Goal: Task Accomplishment & Management: Manage account settings

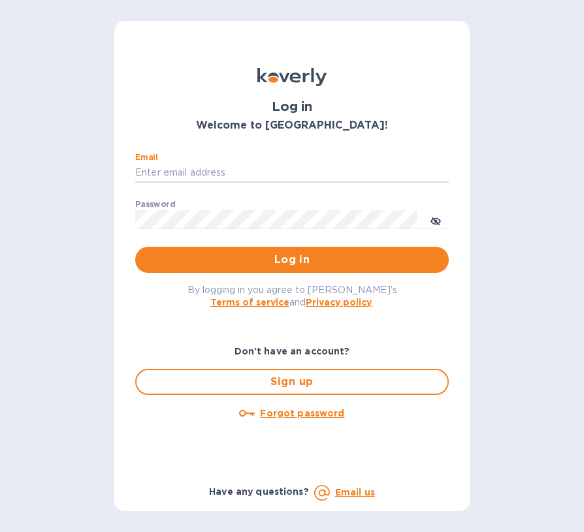
type input "Create@ettohome.com"
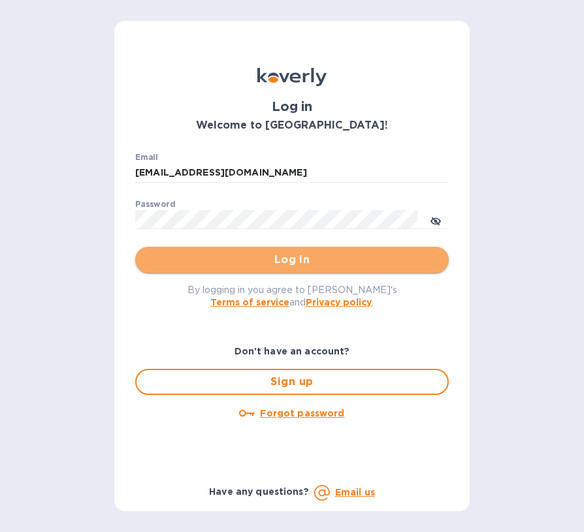
click at [317, 256] on span "Log in" at bounding box center [292, 260] width 293 height 16
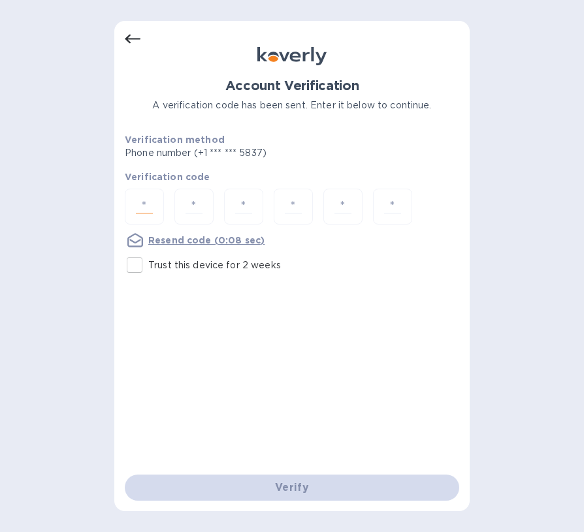
click at [146, 198] on input "number" at bounding box center [144, 207] width 27 height 24
click at [437, 321] on div "Account Verification A verification code has been sent. Enter it below to conti…" at bounding box center [292, 276] width 334 height 396
click at [148, 208] on input "number" at bounding box center [144, 207] width 27 height 24
type input "5"
type input "4"
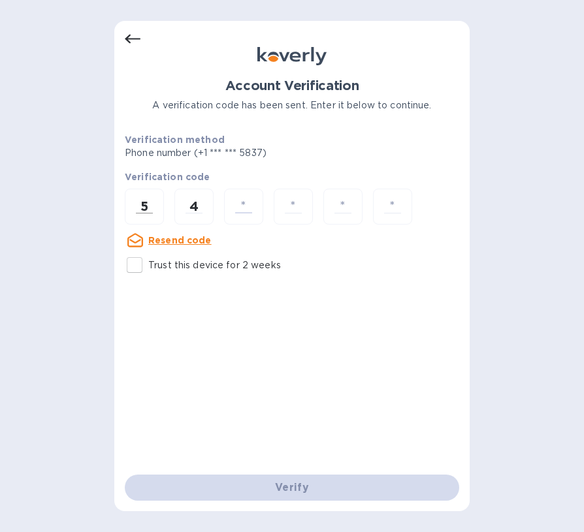
type input "4"
type input "5"
type input "4"
type input "9"
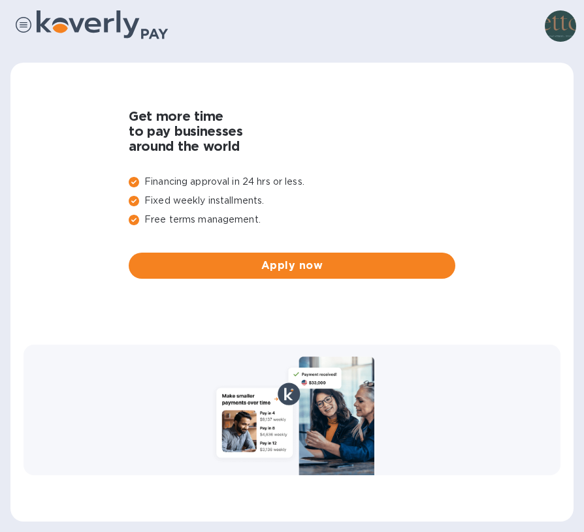
click at [549, 27] on img at bounding box center [560, 25] width 31 height 31
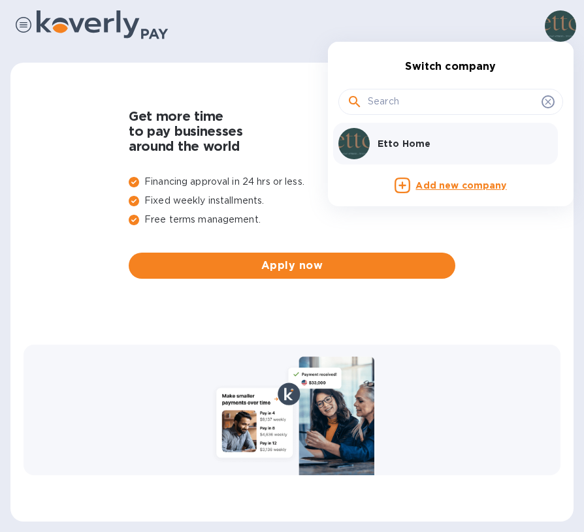
click at [477, 29] on div at bounding box center [292, 266] width 584 height 532
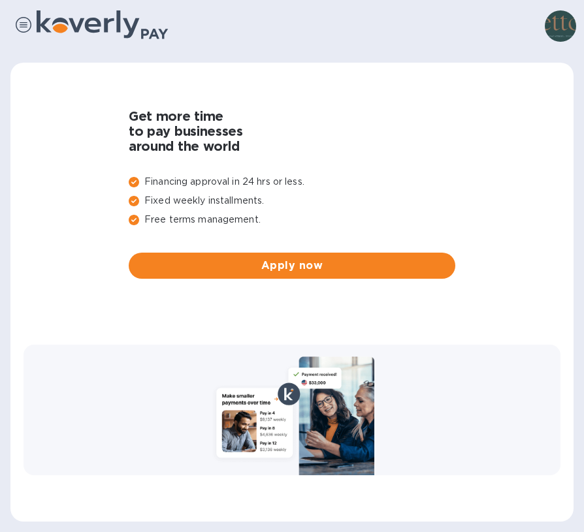
click at [569, 32] on img at bounding box center [560, 25] width 31 height 31
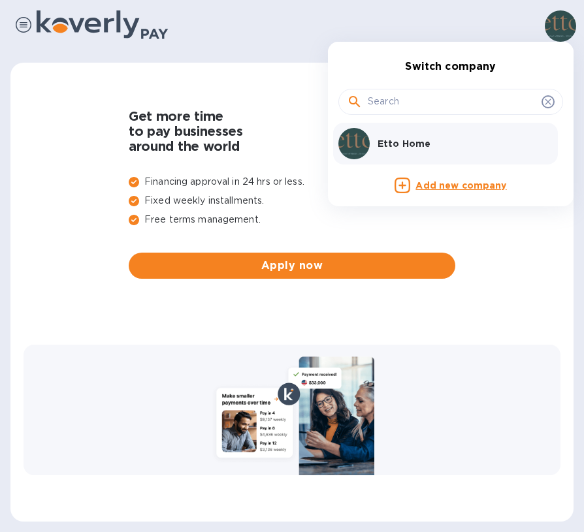
click at [513, 28] on div at bounding box center [292, 266] width 584 height 532
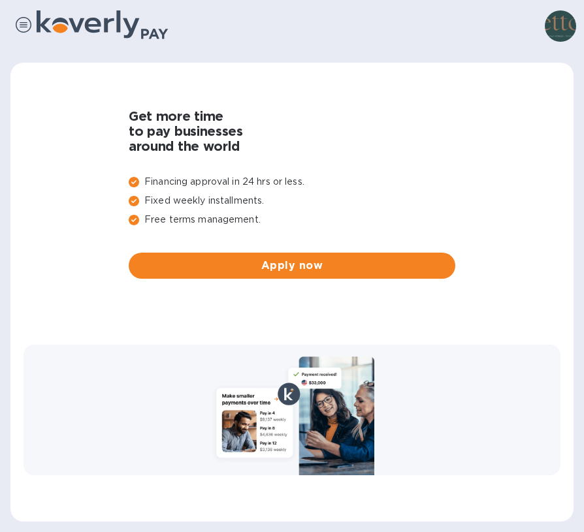
click at [566, 39] on img at bounding box center [560, 25] width 31 height 31
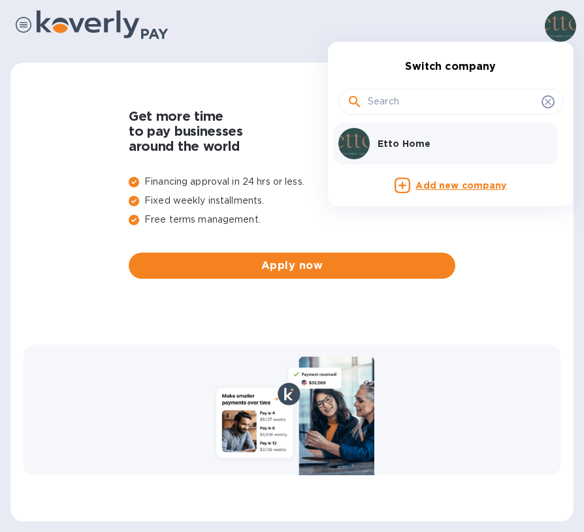
click at [416, 138] on p "Etto Home" at bounding box center [459, 143] width 165 height 13
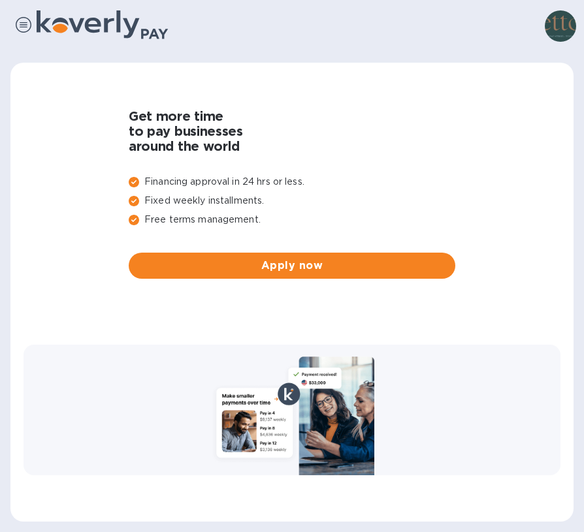
click at [24, 25] on img at bounding box center [24, 25] width 16 height 16
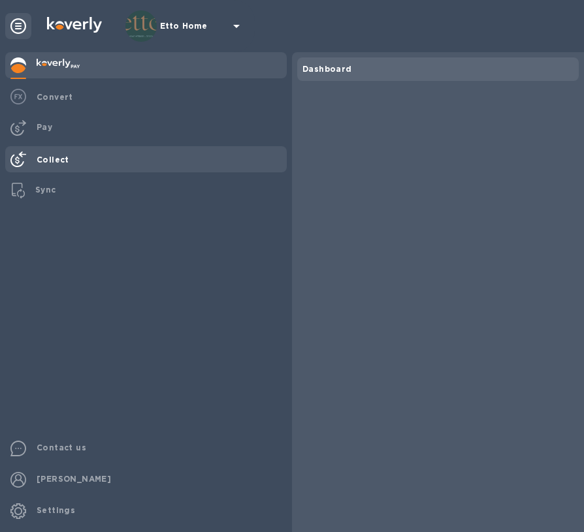
click at [63, 159] on b "Collect" at bounding box center [53, 160] width 33 height 10
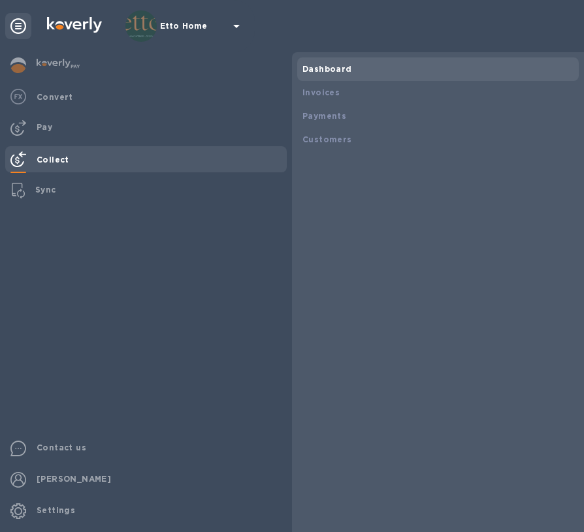
scroll to position [282, 558]
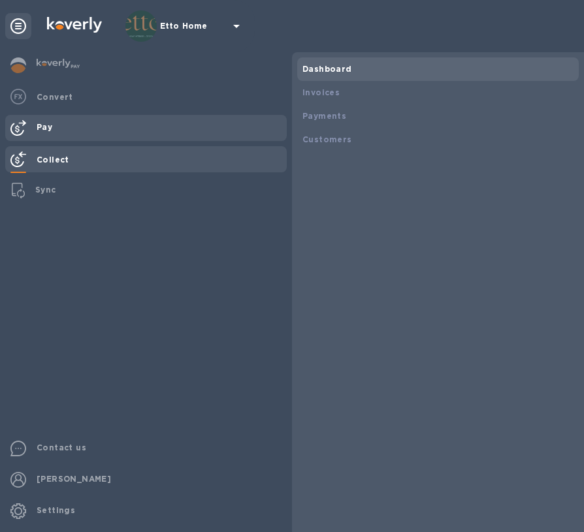
click at [59, 135] on div "Pay" at bounding box center [158, 127] width 255 height 24
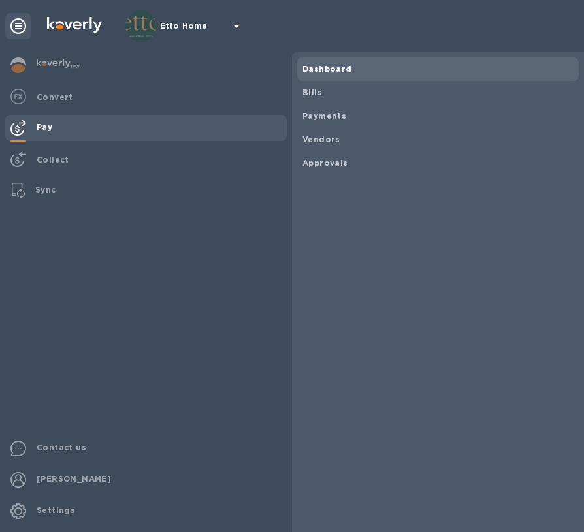
scroll to position [282, 563]
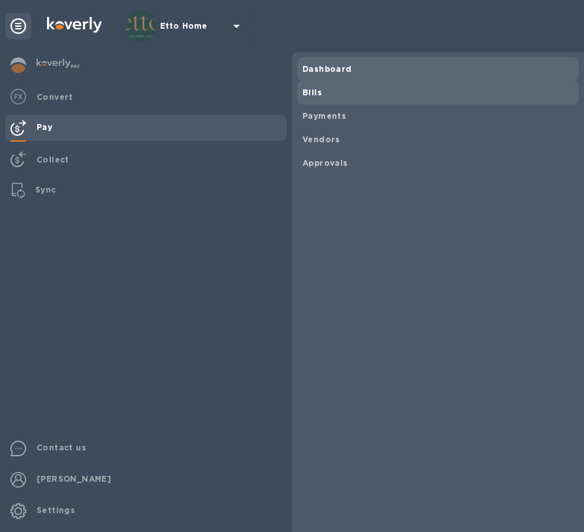
click at [317, 93] on b "Bills" at bounding box center [312, 93] width 20 height 10
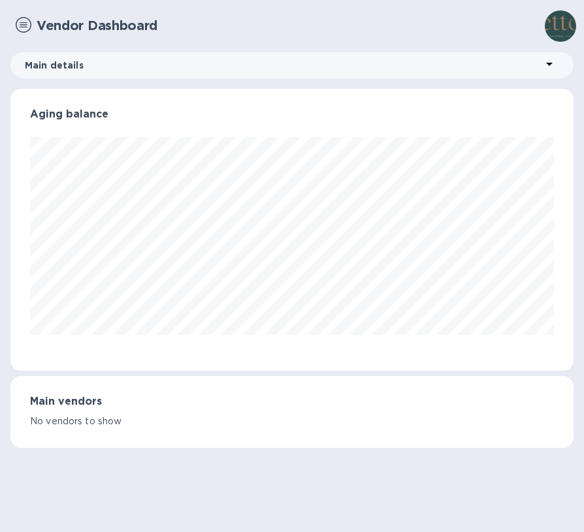
scroll to position [282, 563]
click at [24, 24] on img at bounding box center [24, 25] width 16 height 16
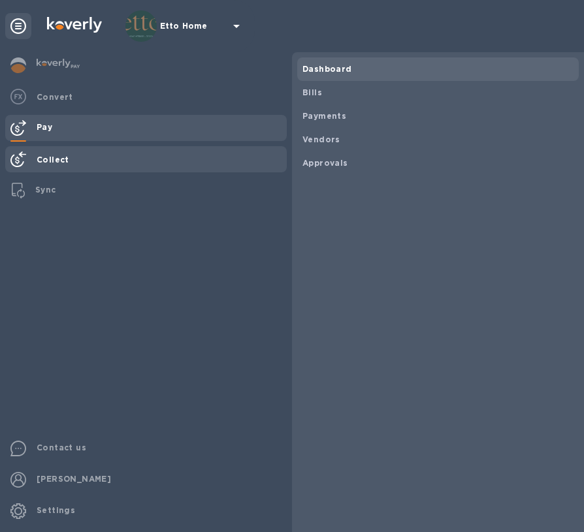
click at [120, 161] on div "Collect" at bounding box center [158, 160] width 255 height 24
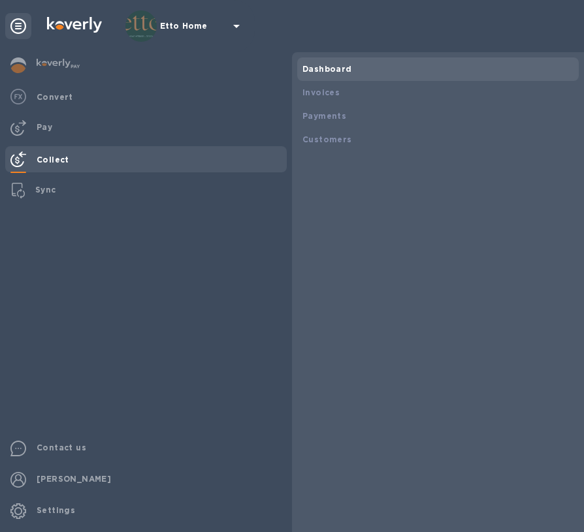
scroll to position [282, 558]
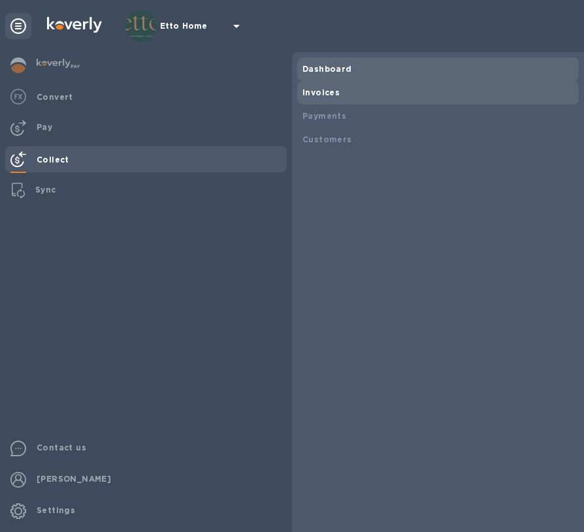
click at [332, 88] on b "Invoices" at bounding box center [320, 93] width 37 height 10
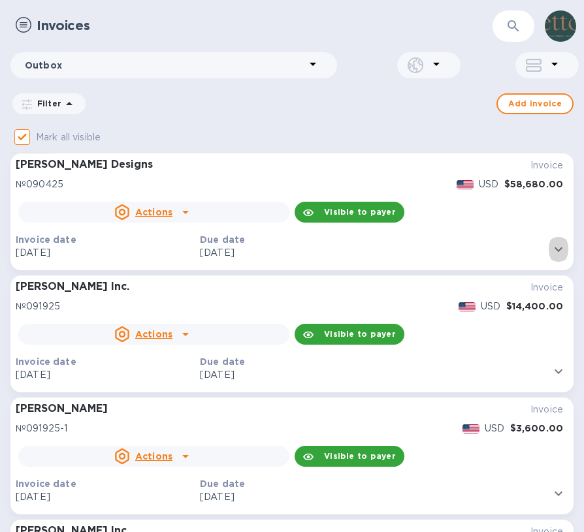
click at [557, 256] on icon "expand row" at bounding box center [559, 250] width 16 height 16
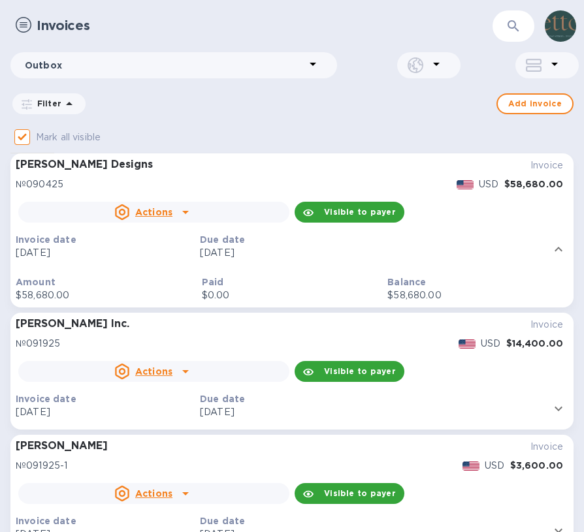
click at [557, 256] on icon "expand row" at bounding box center [559, 250] width 16 height 16
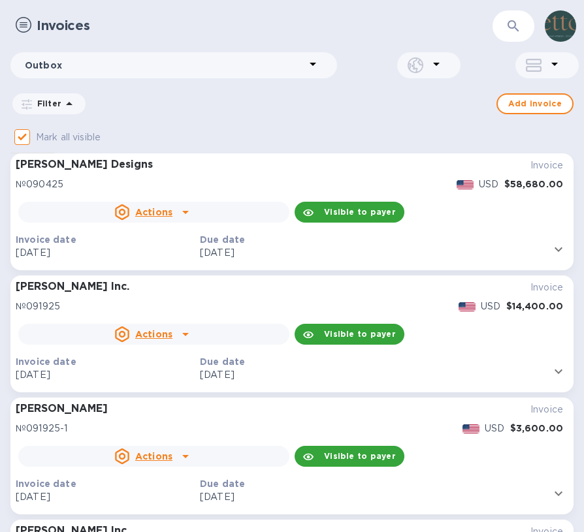
click at [557, 256] on icon "expand row" at bounding box center [559, 250] width 16 height 16
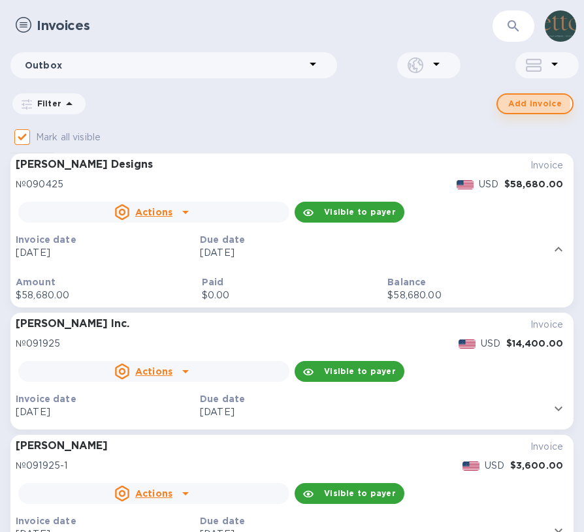
click at [526, 104] on span "Add invoice" at bounding box center [535, 104] width 54 height 16
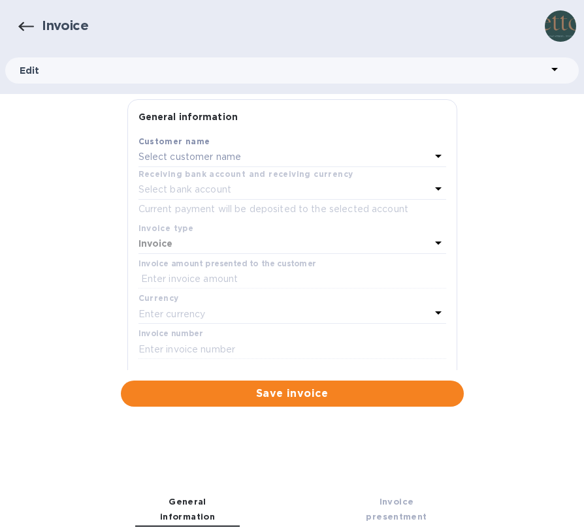
click at [276, 148] on div "Select customer name" at bounding box center [284, 157] width 292 height 18
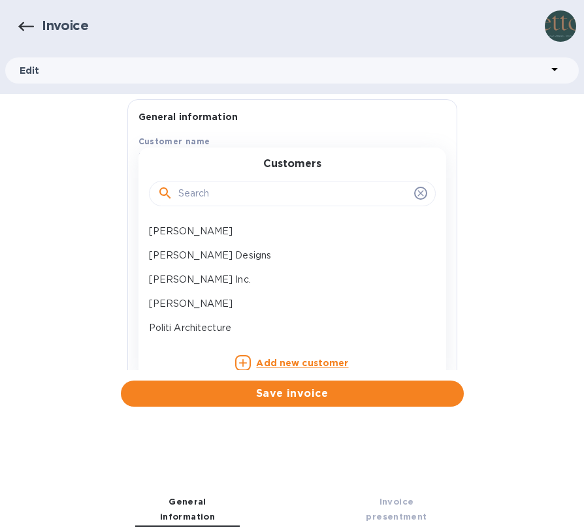
click at [525, 291] on div "General information Save Customer name Select customer name Customers [PERSON_N…" at bounding box center [292, 253] width 584 height 308
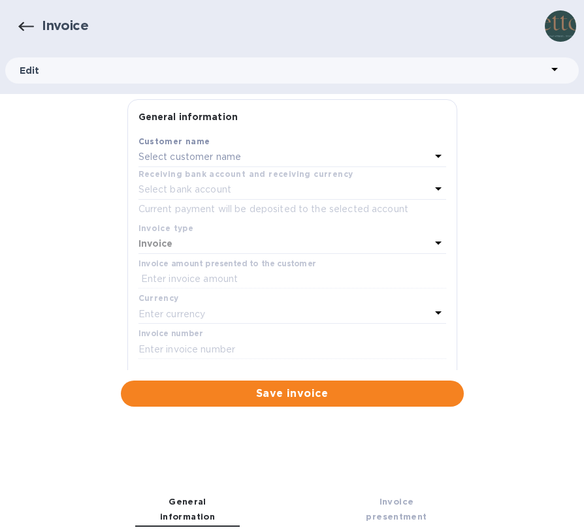
click at [306, 157] on div "Select customer name" at bounding box center [284, 157] width 292 height 18
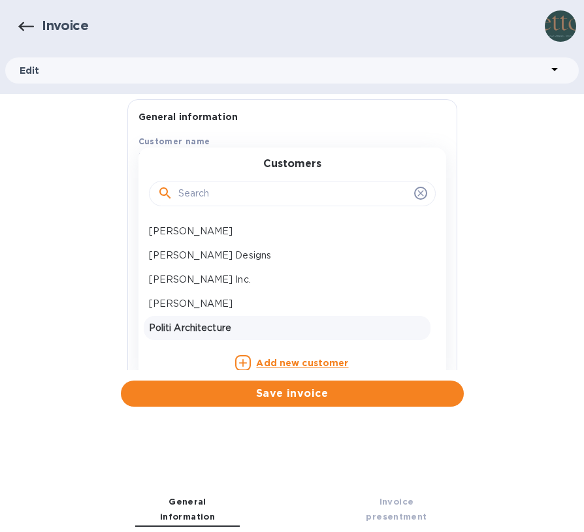
click at [223, 331] on p "Politi Architecture" at bounding box center [287, 328] width 276 height 14
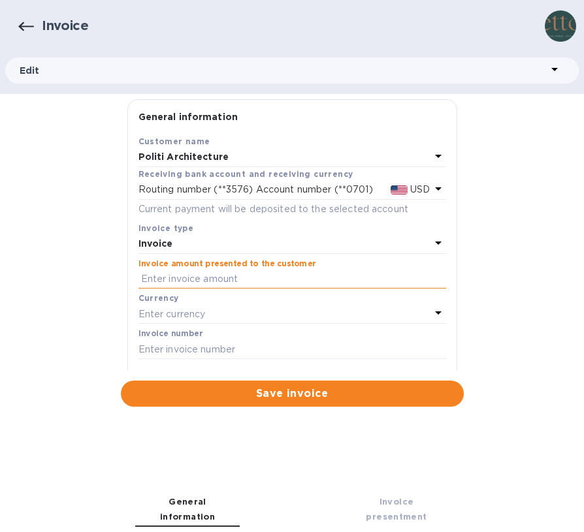
click at [210, 283] on input "text" at bounding box center [292, 280] width 308 height 20
type input "2,500"
click at [337, 306] on div "Enter currency" at bounding box center [284, 314] width 292 height 18
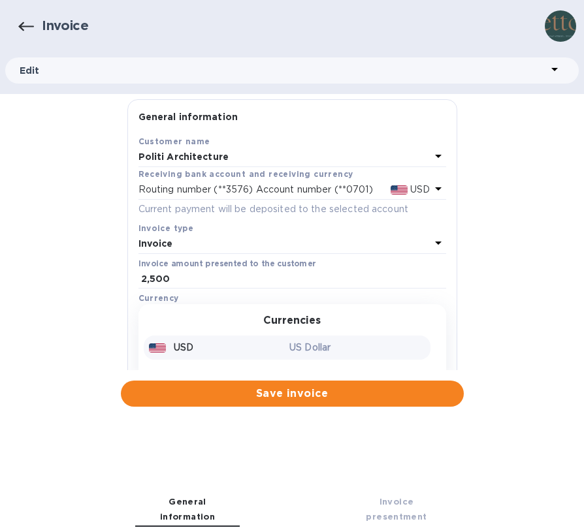
click at [264, 347] on div "USD" at bounding box center [216, 347] width 141 height 19
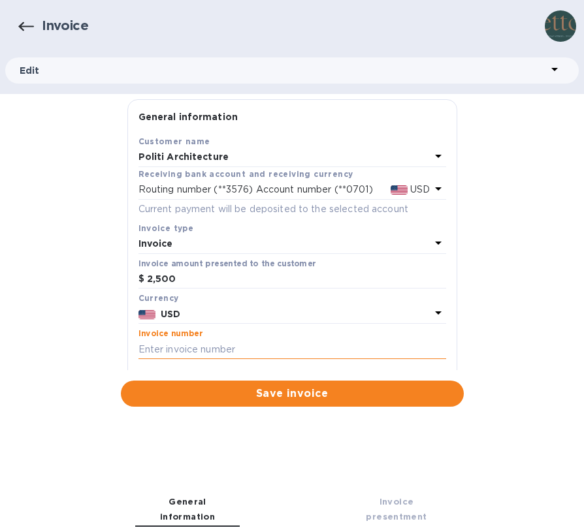
click at [250, 346] on input "text" at bounding box center [292, 350] width 308 height 20
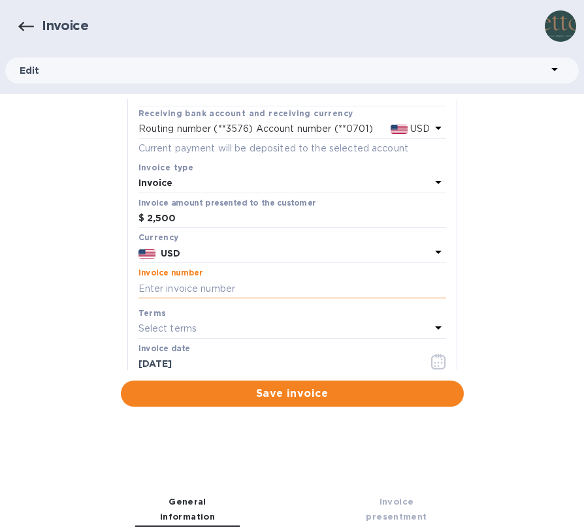
scroll to position [60, 0]
type input "0"
type input "100125"
click at [515, 340] on div "General information Save Customer name Politi Architecture Receiving bank accou…" at bounding box center [292, 253] width 584 height 308
click at [430, 332] on icon at bounding box center [438, 329] width 16 height 16
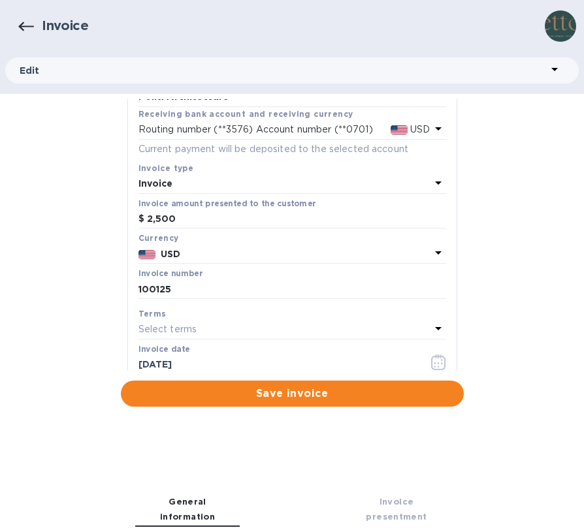
click at [468, 311] on div "General information Save Customer name Politi Architecture Receiving bank accou…" at bounding box center [292, 253] width 584 height 308
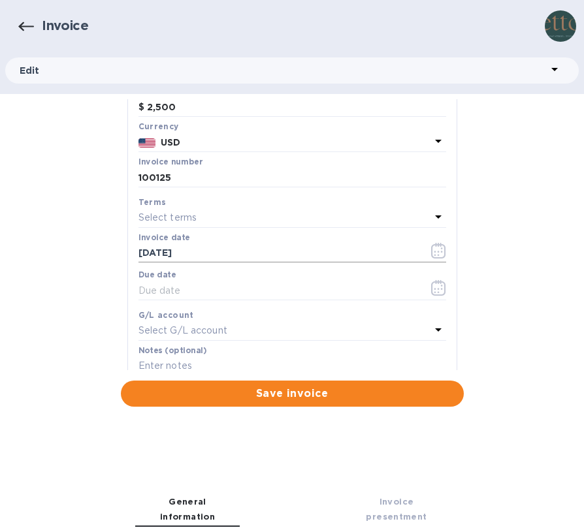
scroll to position [167, 0]
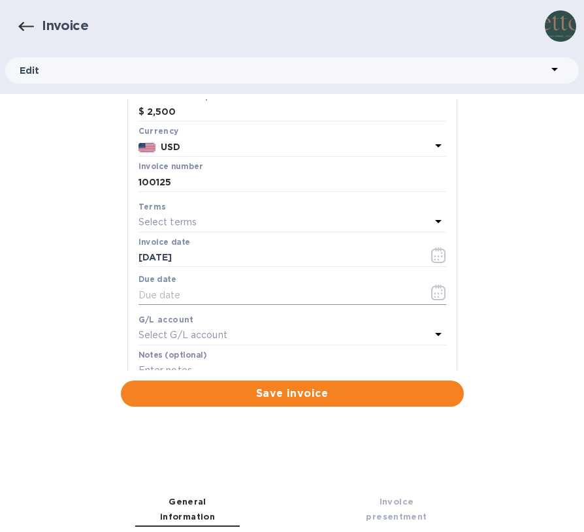
click at [277, 289] on input "text" at bounding box center [278, 295] width 280 height 20
click at [423, 292] on button "button" at bounding box center [438, 292] width 31 height 31
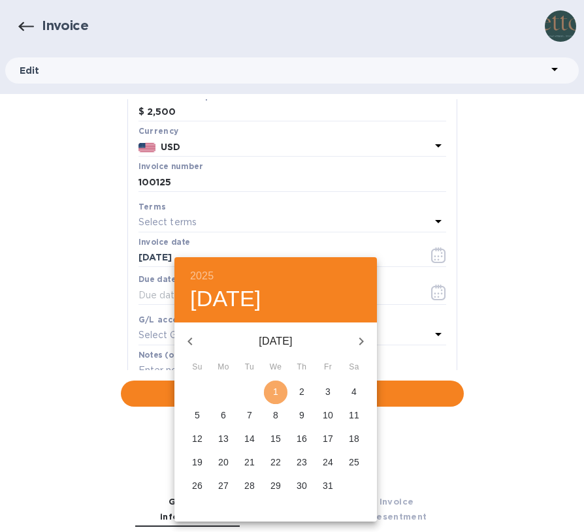
click at [279, 394] on span "1" at bounding box center [276, 391] width 24 height 13
type input "[DATE]"
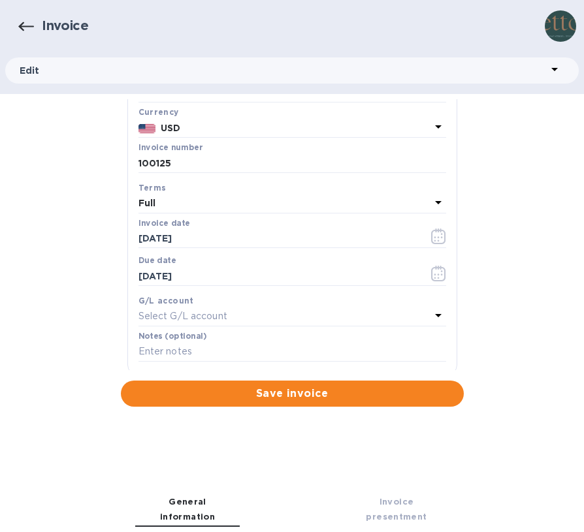
scroll to position [189, 0]
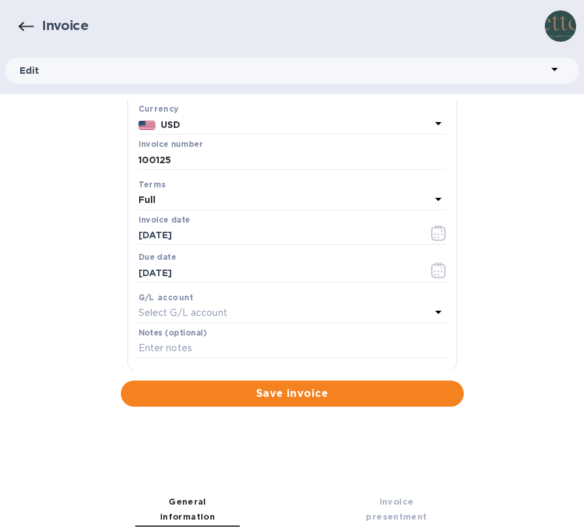
click at [295, 312] on div "Select G/L account" at bounding box center [284, 313] width 292 height 18
click at [546, 291] on div "General information Save Customer name Politi Architecture Receiving bank accou…" at bounding box center [292, 253] width 584 height 308
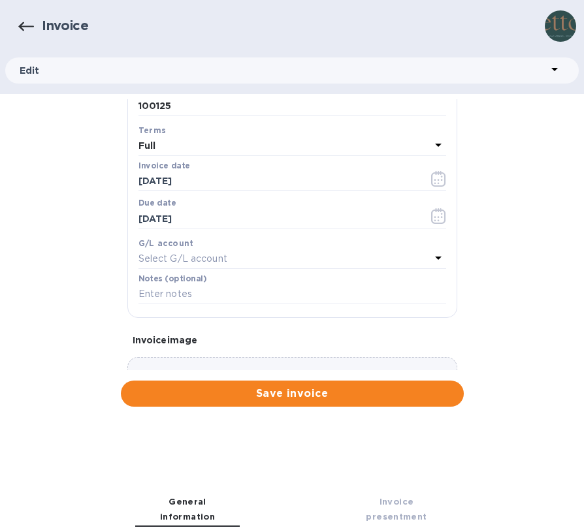
scroll to position [264, 0]
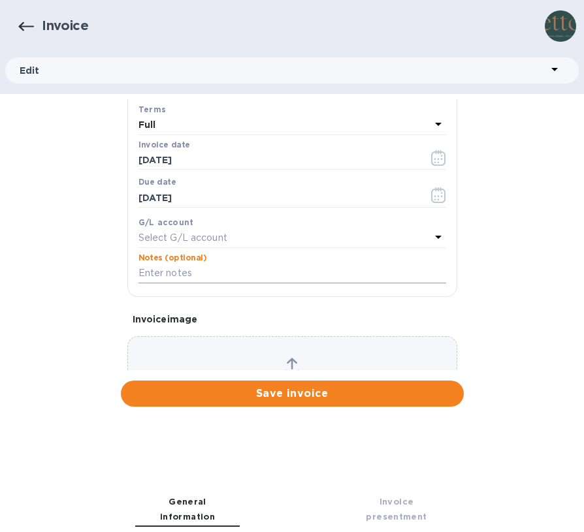
click at [288, 271] on input "text" at bounding box center [292, 274] width 308 height 20
type input "R"
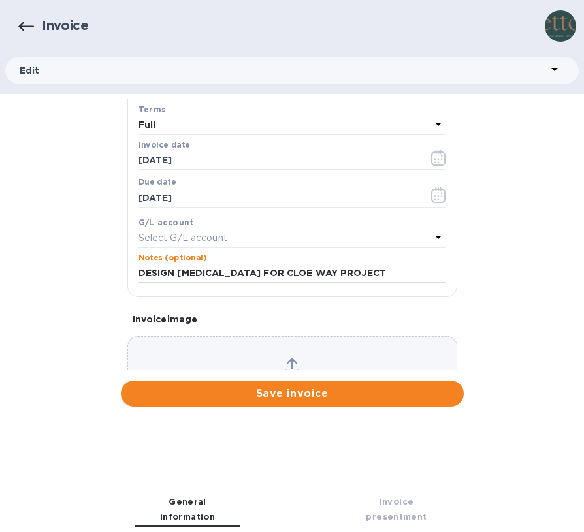
scroll to position [0, 0]
click at [485, 246] on div "General information Save Customer name Politi Architecture Receiving bank accou…" at bounding box center [292, 253] width 584 height 308
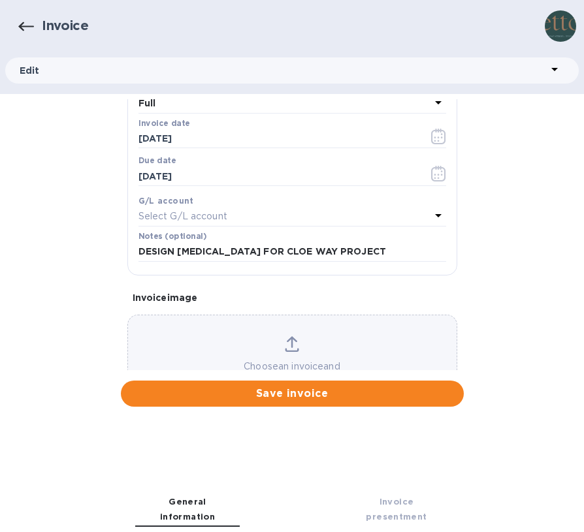
scroll to position [287, 0]
click at [279, 248] on input "DESIGN [MEDICAL_DATA] FOR CLOE WAY PROJECT" at bounding box center [292, 251] width 308 height 20
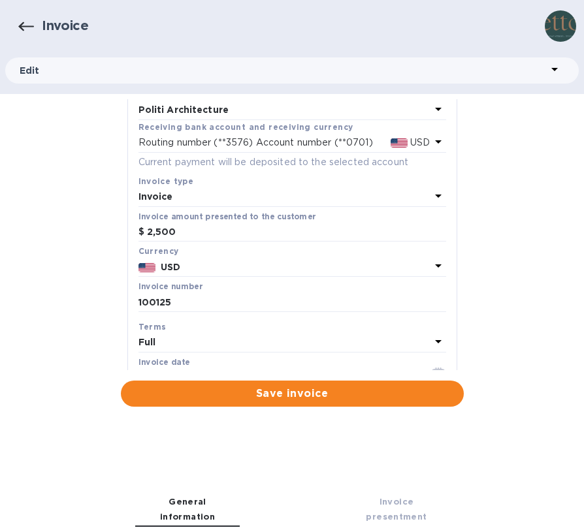
scroll to position [67, 0]
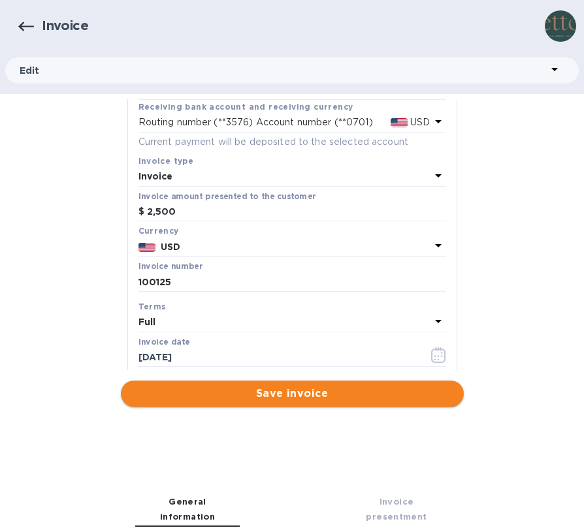
type input "DESIGN [MEDICAL_DATA] FOR CLOE'S WAY PROJECT"
click at [314, 402] on button "Save invoice" at bounding box center [292, 394] width 343 height 26
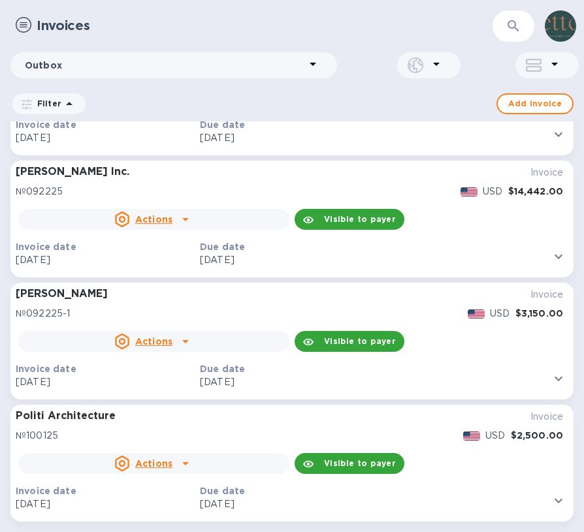
click at [188, 462] on icon at bounding box center [186, 464] width 16 height 16
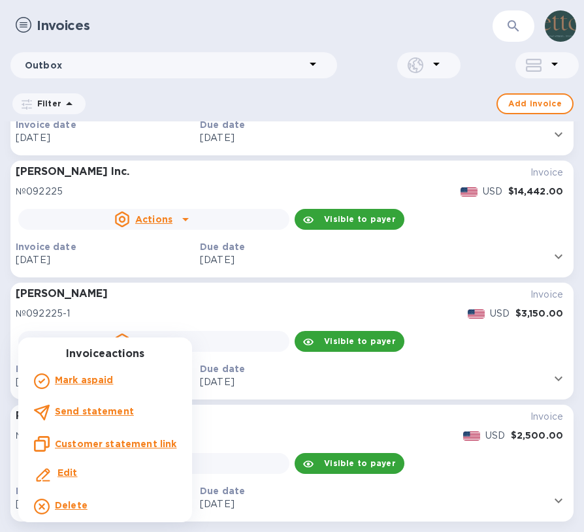
click at [135, 406] on div "Send statement" at bounding box center [105, 412] width 148 height 21
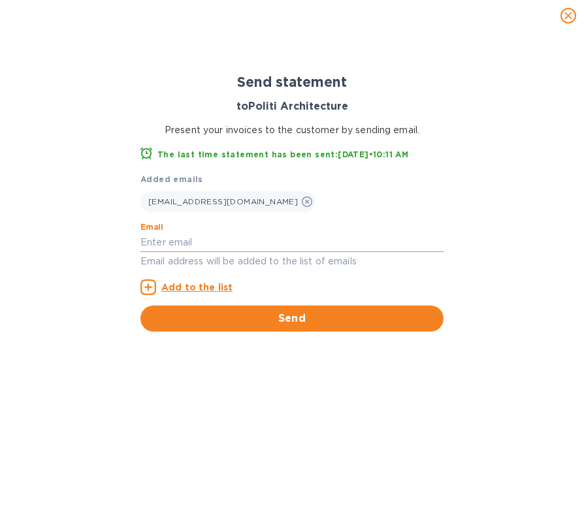
click at [212, 244] on input "text" at bounding box center [291, 243] width 303 height 20
click at [415, 214] on div "Added emails [EMAIL_ADDRESS][DOMAIN_NAME] Email Email address will be added to …" at bounding box center [291, 233] width 303 height 123
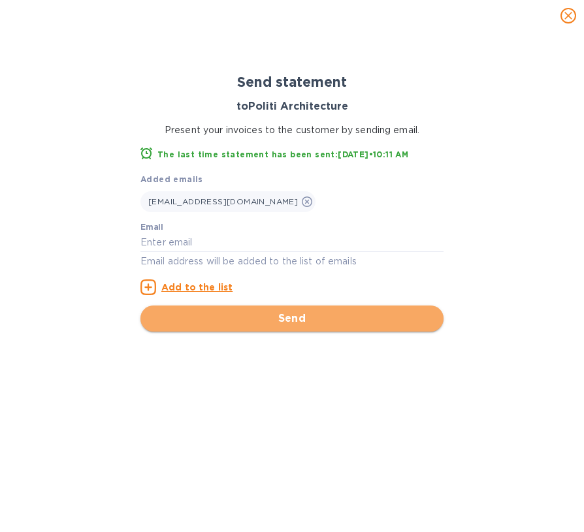
click at [295, 313] on span "Send" at bounding box center [292, 319] width 282 height 16
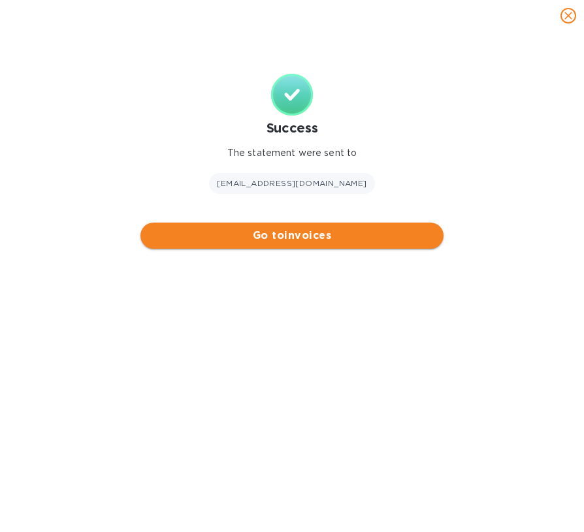
click at [288, 246] on button "Go to invoices" at bounding box center [291, 236] width 303 height 26
